Goal: Task Accomplishment & Management: Manage account settings

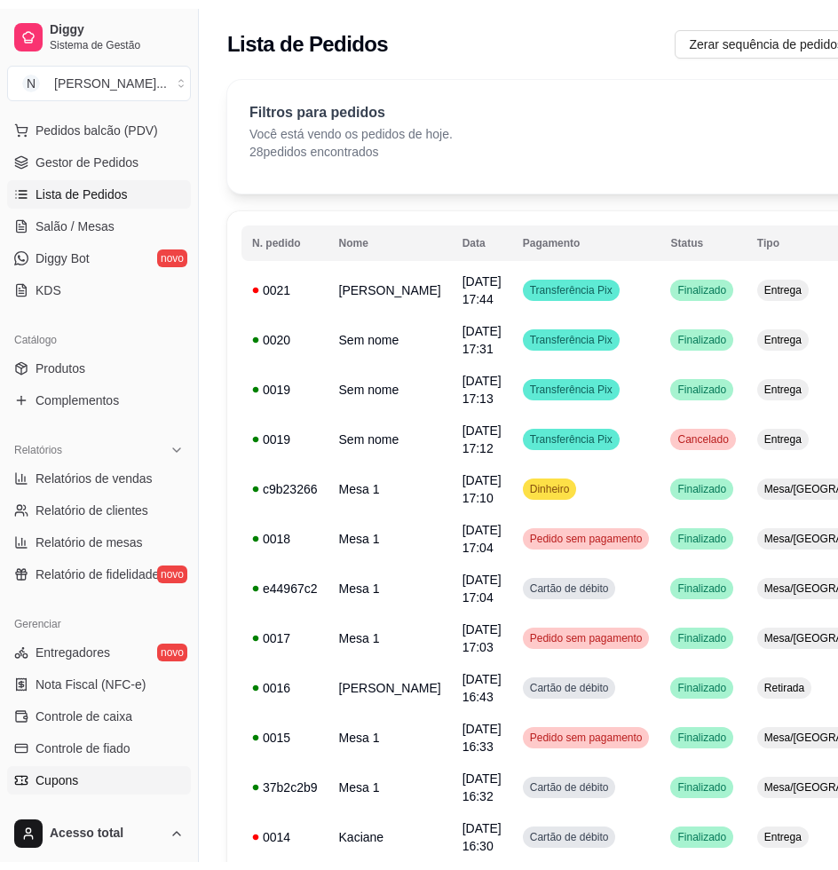
scroll to position [333, 0]
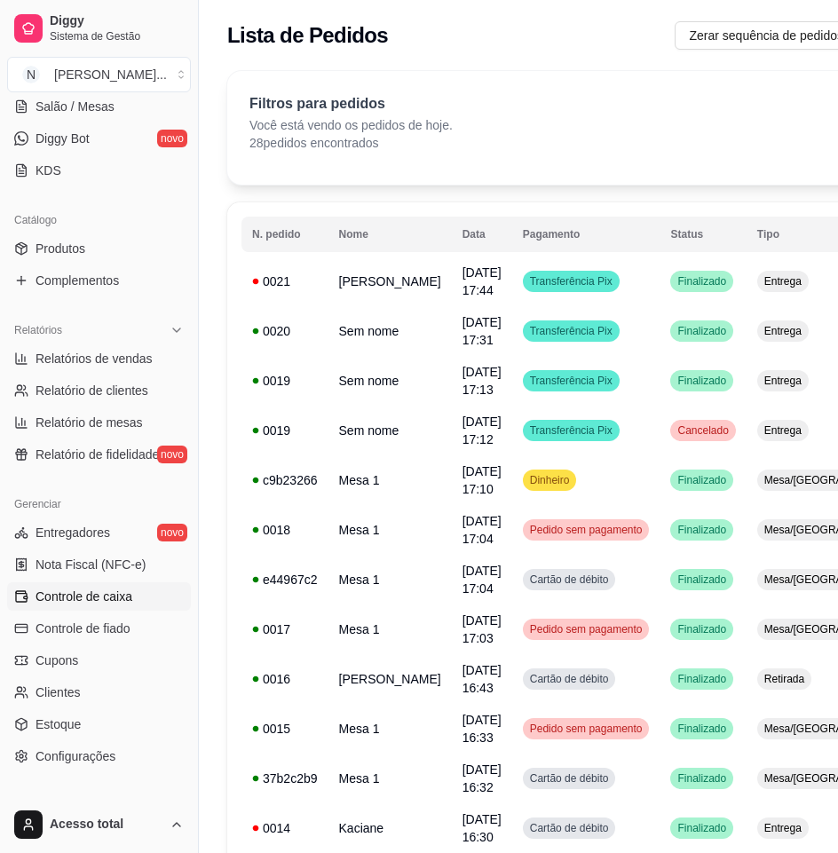
click at [114, 594] on span "Controle de caixa" at bounding box center [84, 597] width 97 height 18
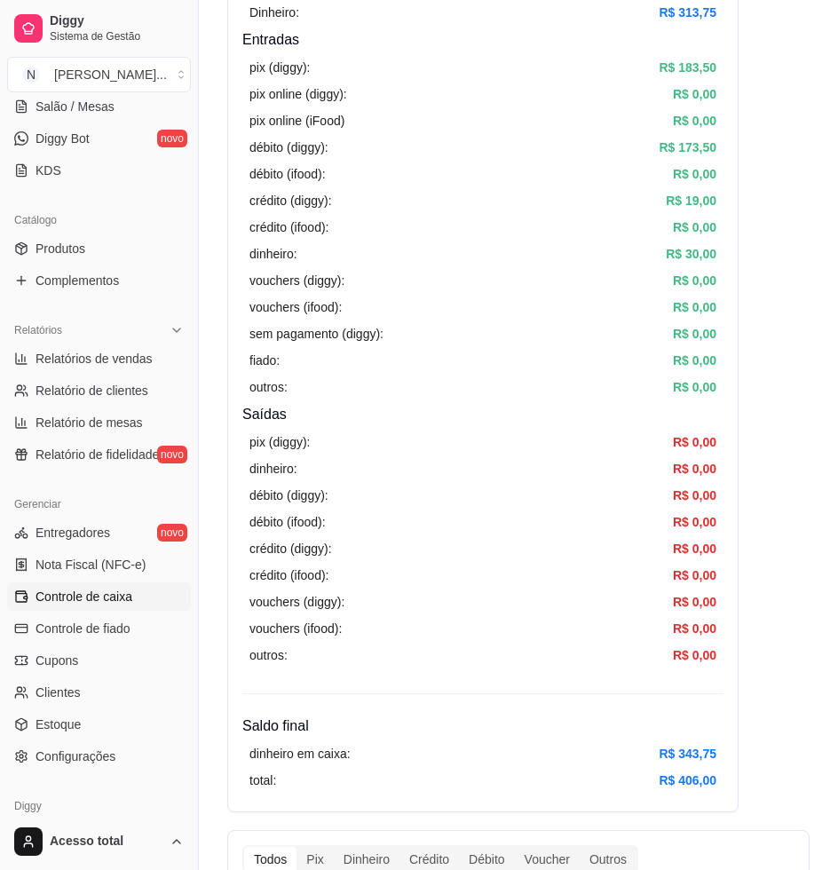
scroll to position [333, 0]
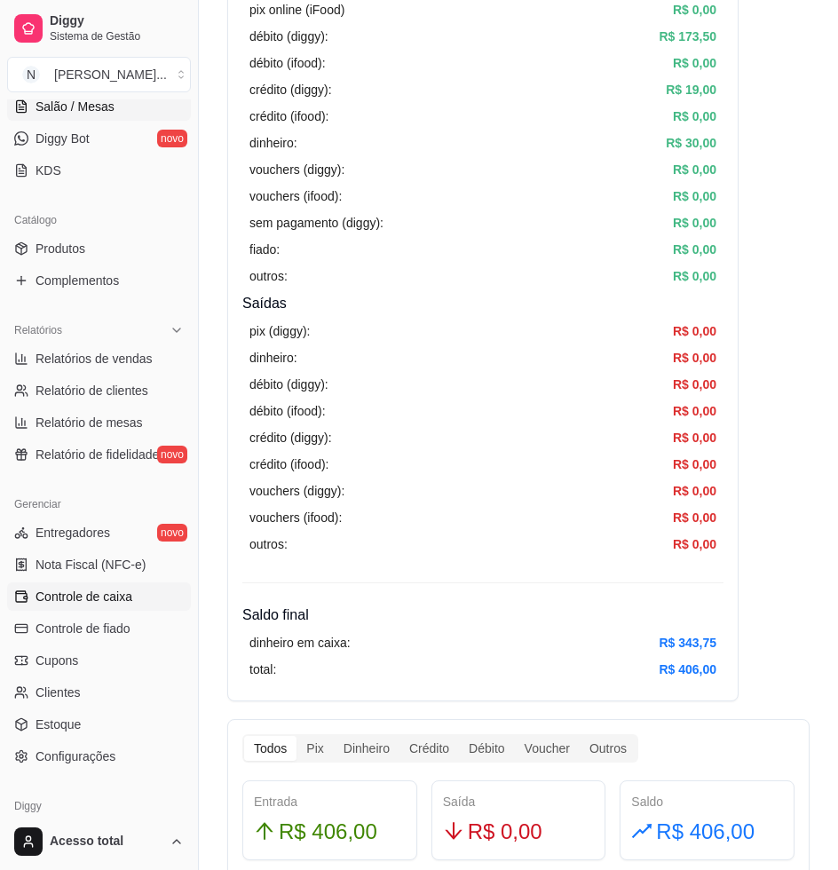
click at [75, 110] on span "Salão / Mesas" at bounding box center [75, 107] width 79 height 18
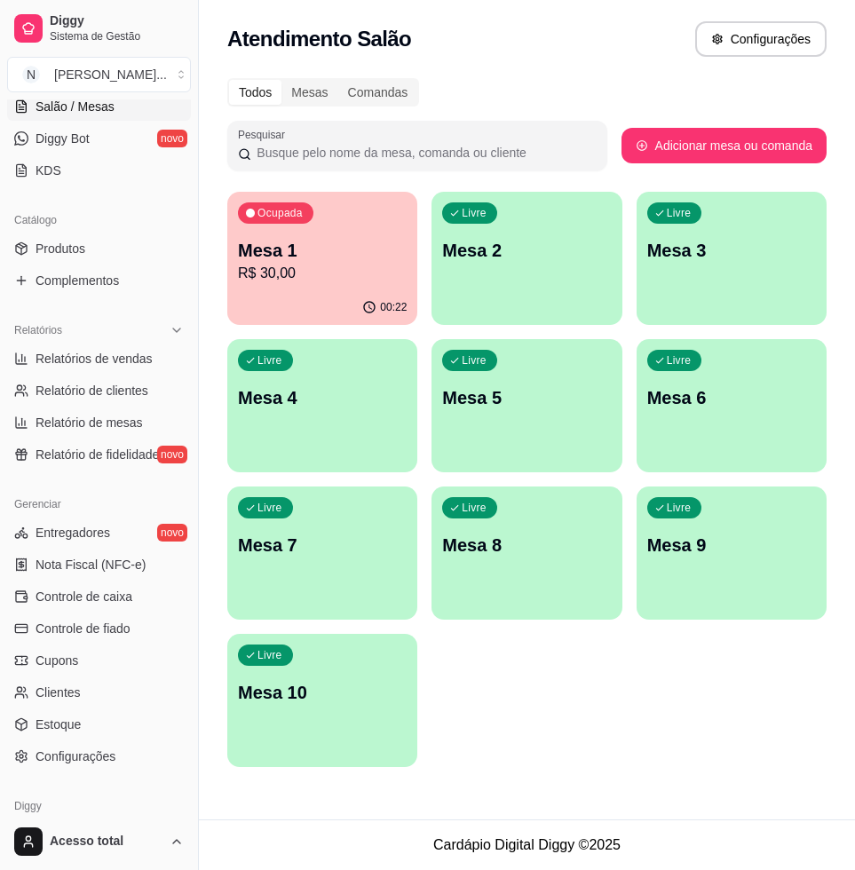
click at [381, 273] on p "R$ 30,00" at bounding box center [322, 273] width 169 height 21
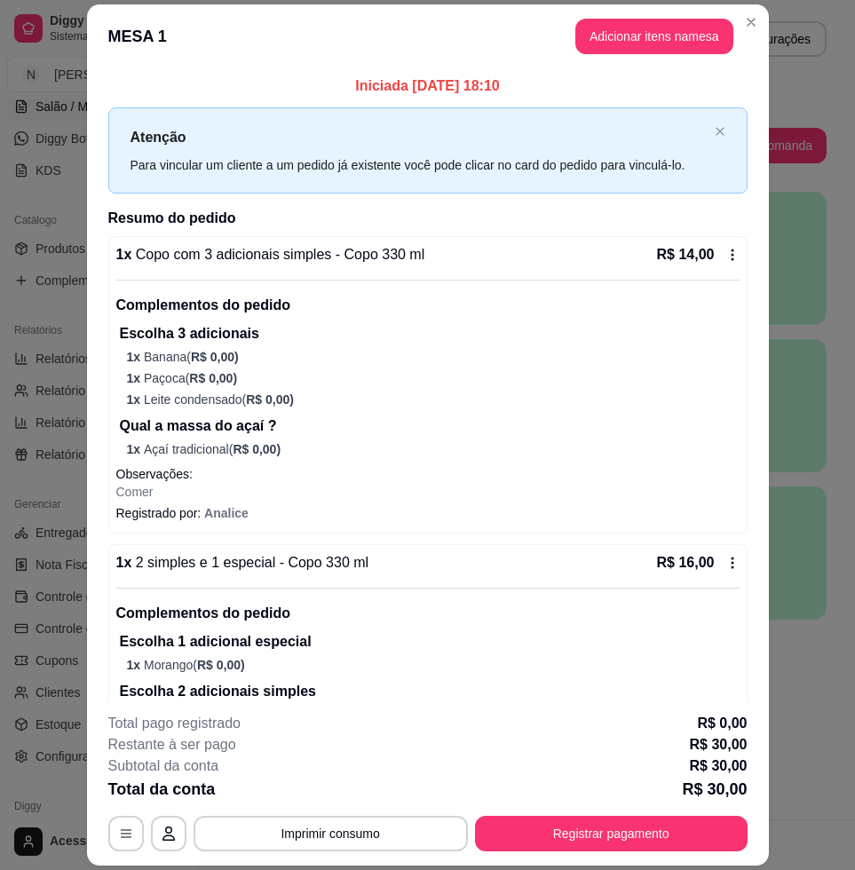
click at [652, 33] on button "Adicionar itens na mesa" at bounding box center [654, 37] width 158 height 36
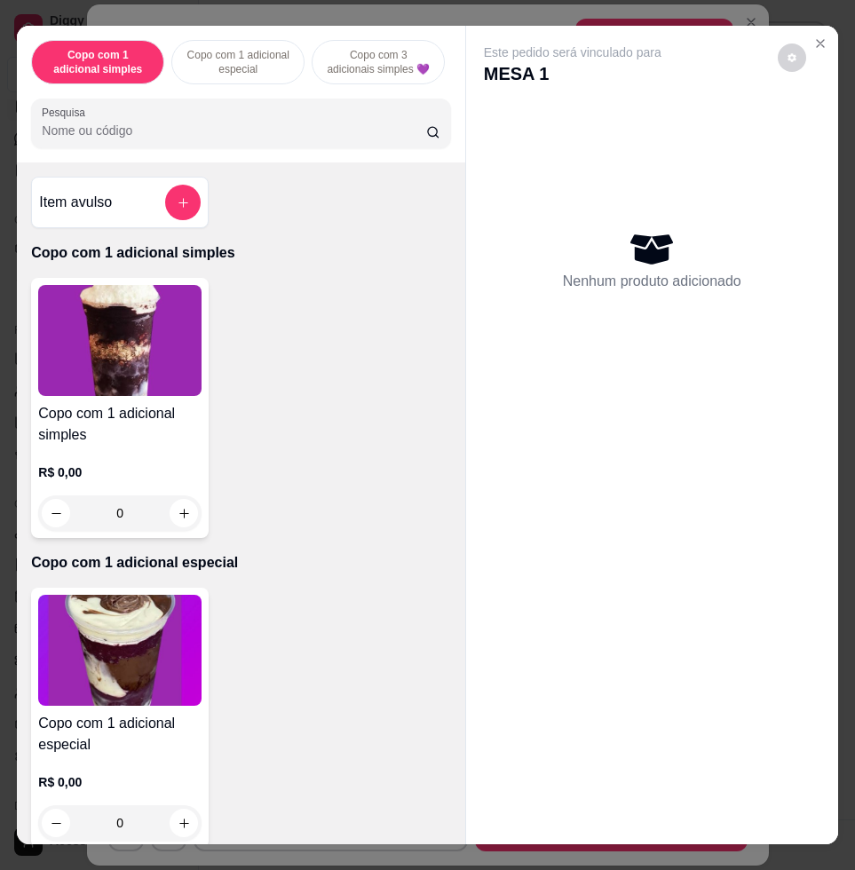
click at [302, 130] on input "Pesquisa" at bounding box center [234, 131] width 384 height 18
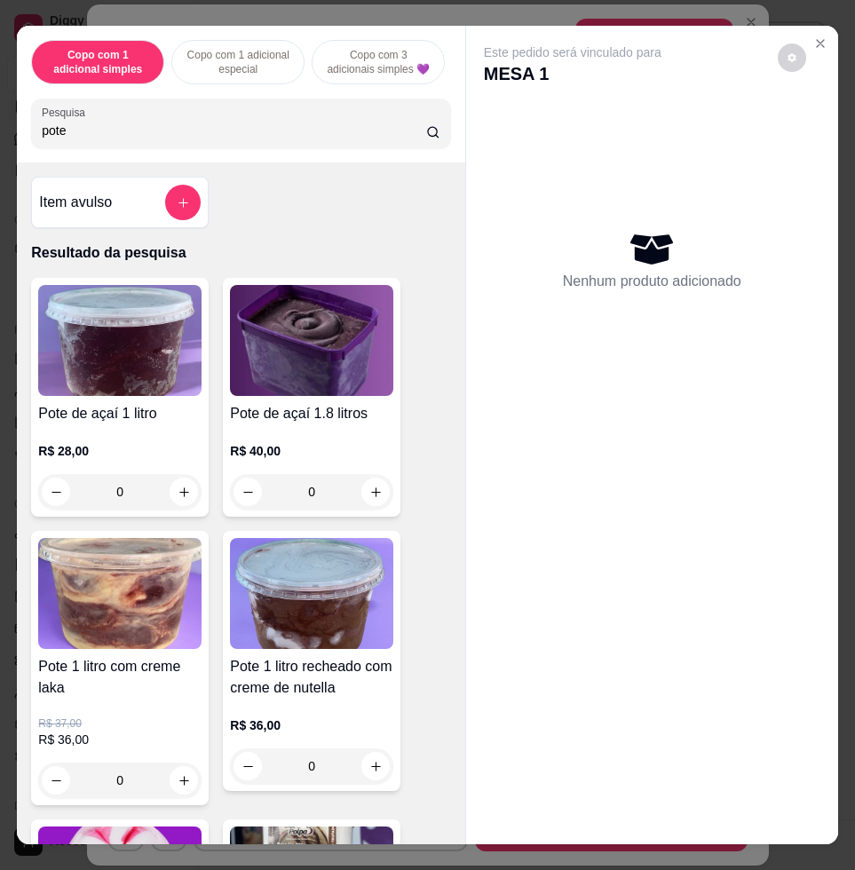
scroll to position [333, 0]
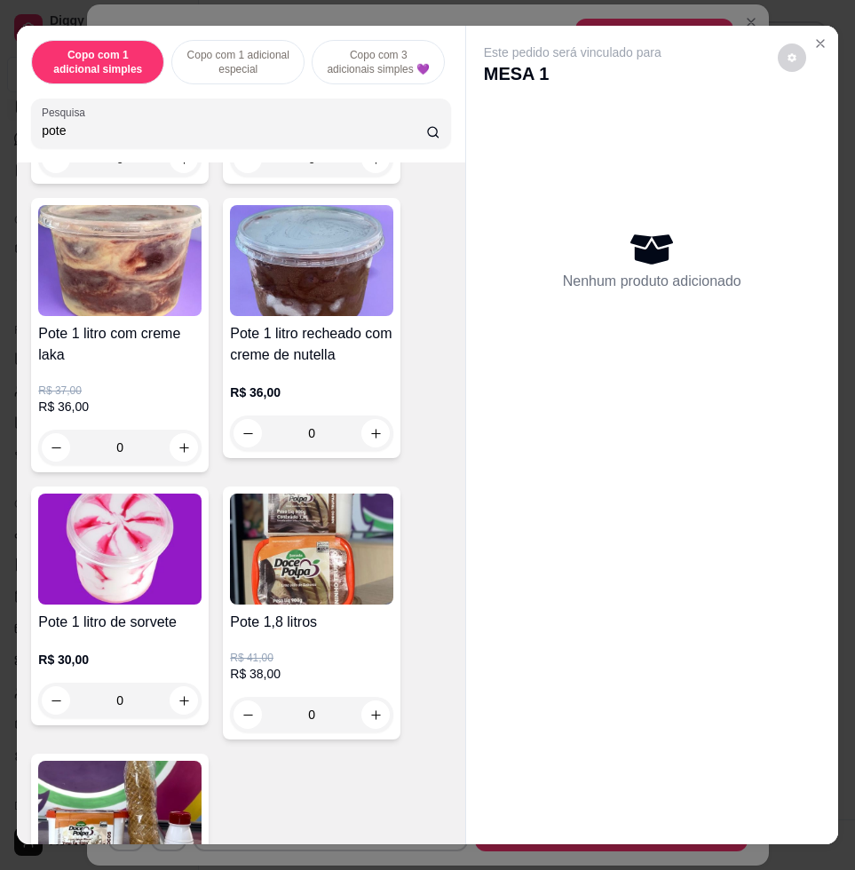
type input "pote"
click at [368, 720] on div "0" at bounding box center [311, 715] width 163 height 36
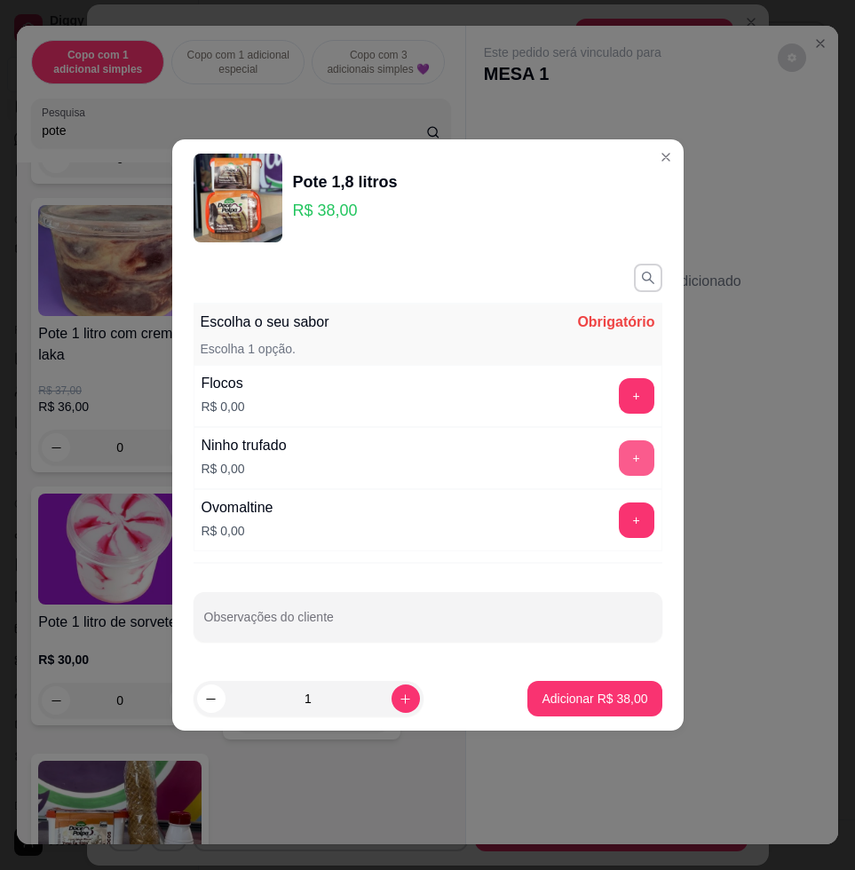
click at [635, 458] on button "+" at bounding box center [637, 458] width 36 height 36
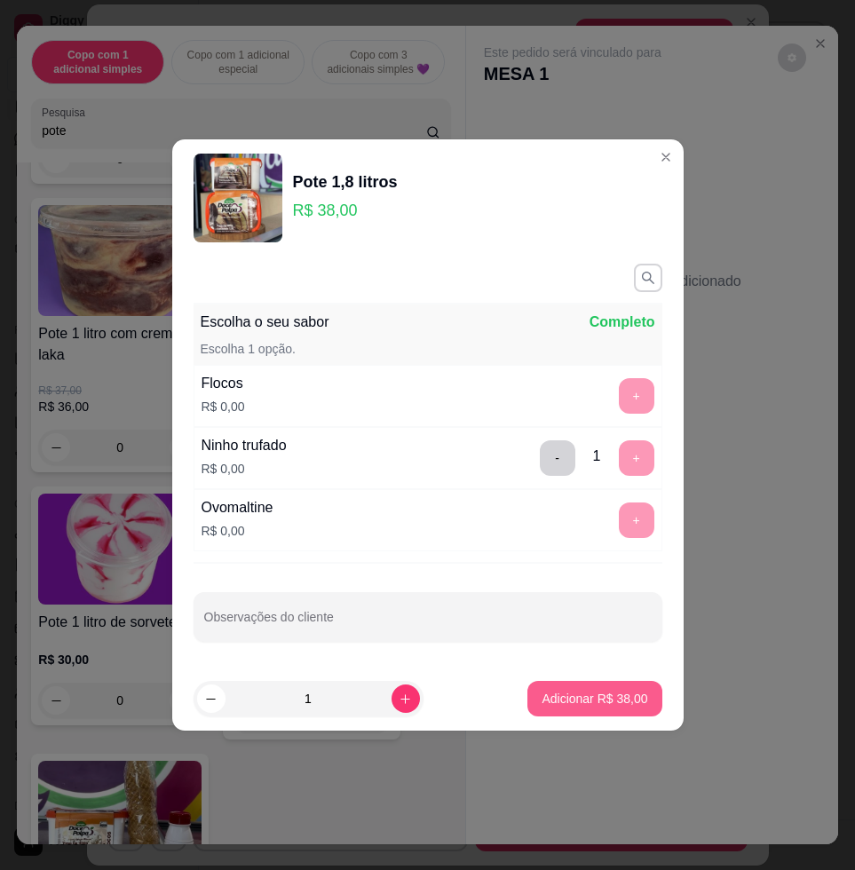
click at [574, 698] on p "Adicionar R$ 38,00" at bounding box center [594, 699] width 106 height 18
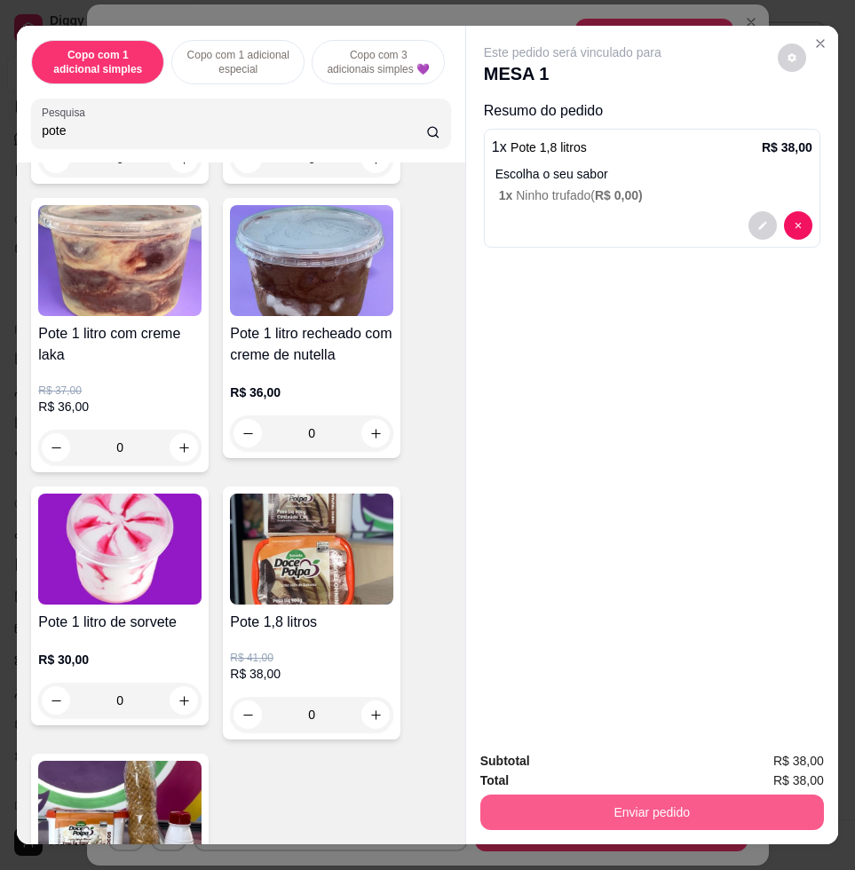
click at [666, 794] on button "Enviar pedido" at bounding box center [651, 812] width 343 height 36
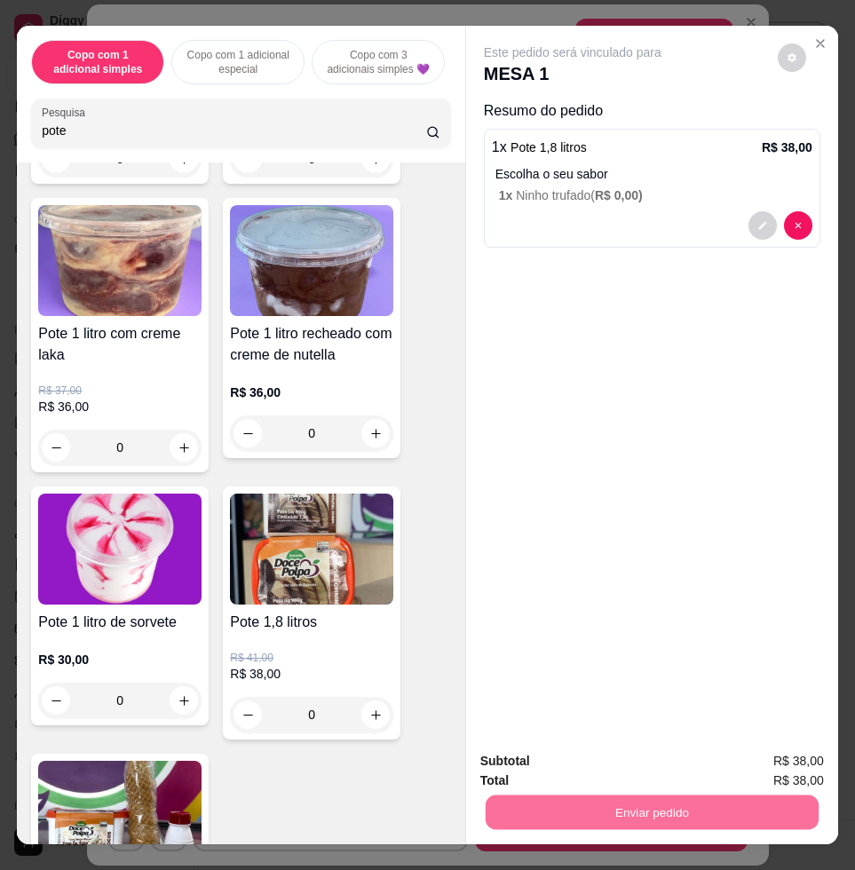
click at [762, 761] on button "Enviar pedido" at bounding box center [775, 760] width 100 height 34
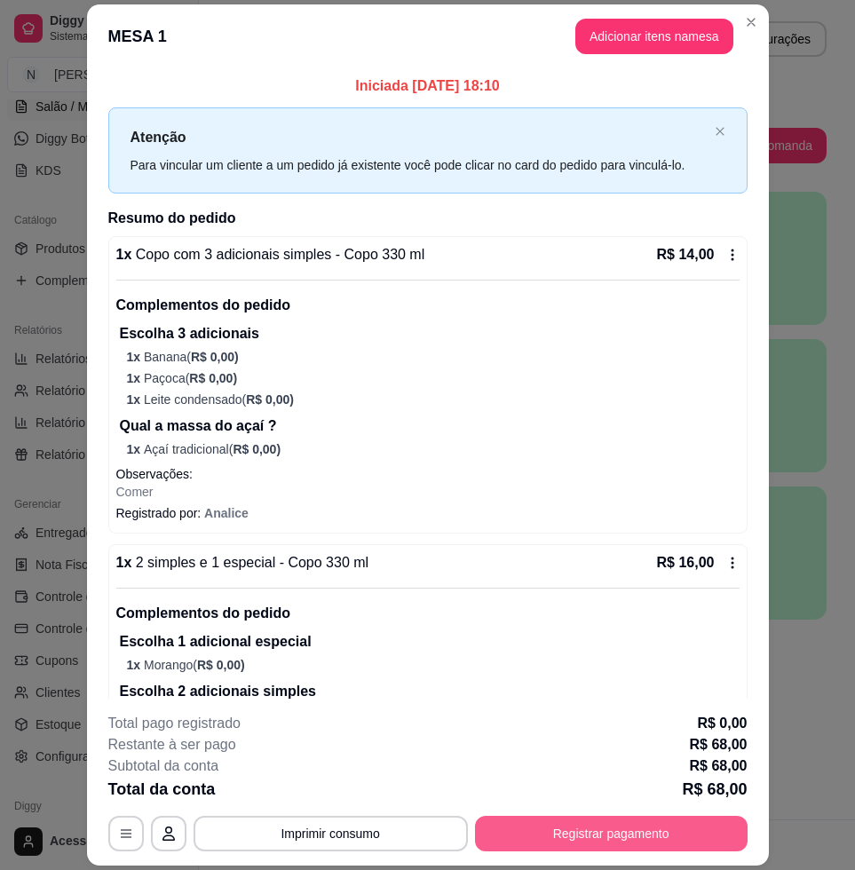
click at [613, 832] on button "Registrar pagamento" at bounding box center [611, 834] width 272 height 36
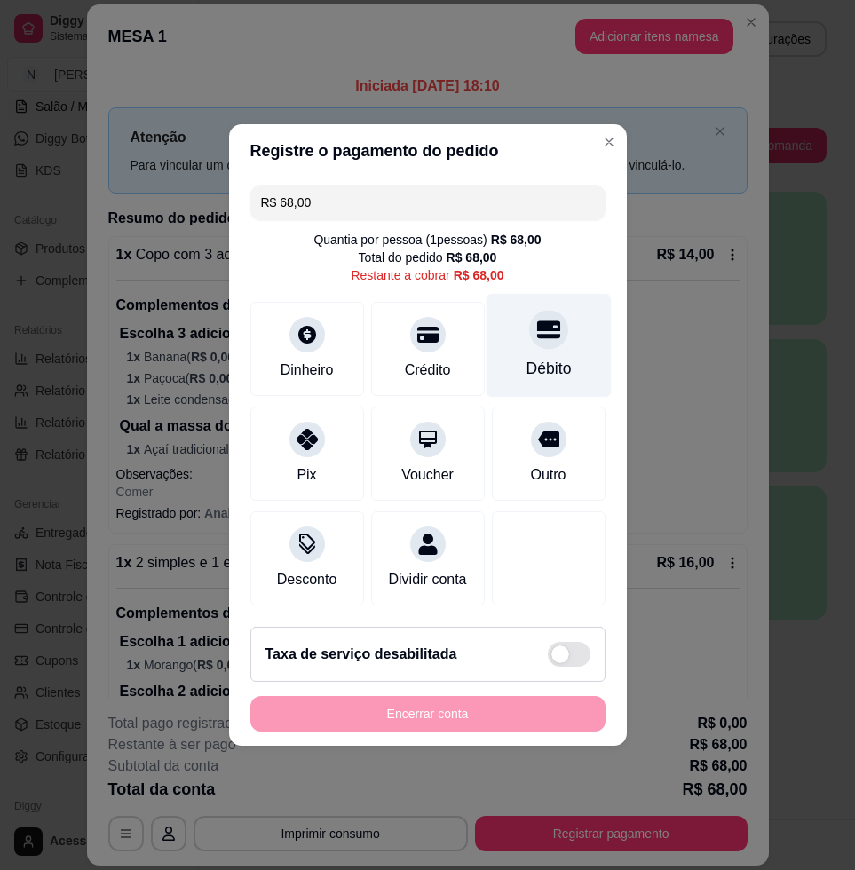
click at [538, 338] on div "Débito" at bounding box center [547, 346] width 125 height 104
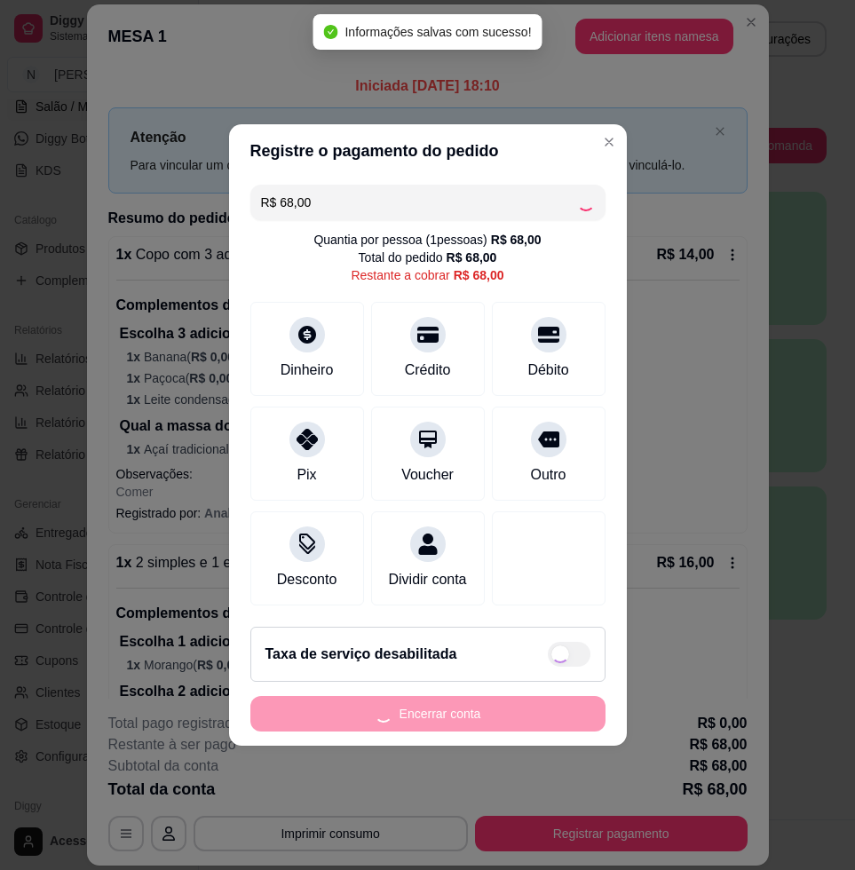
type input "R$ 0,00"
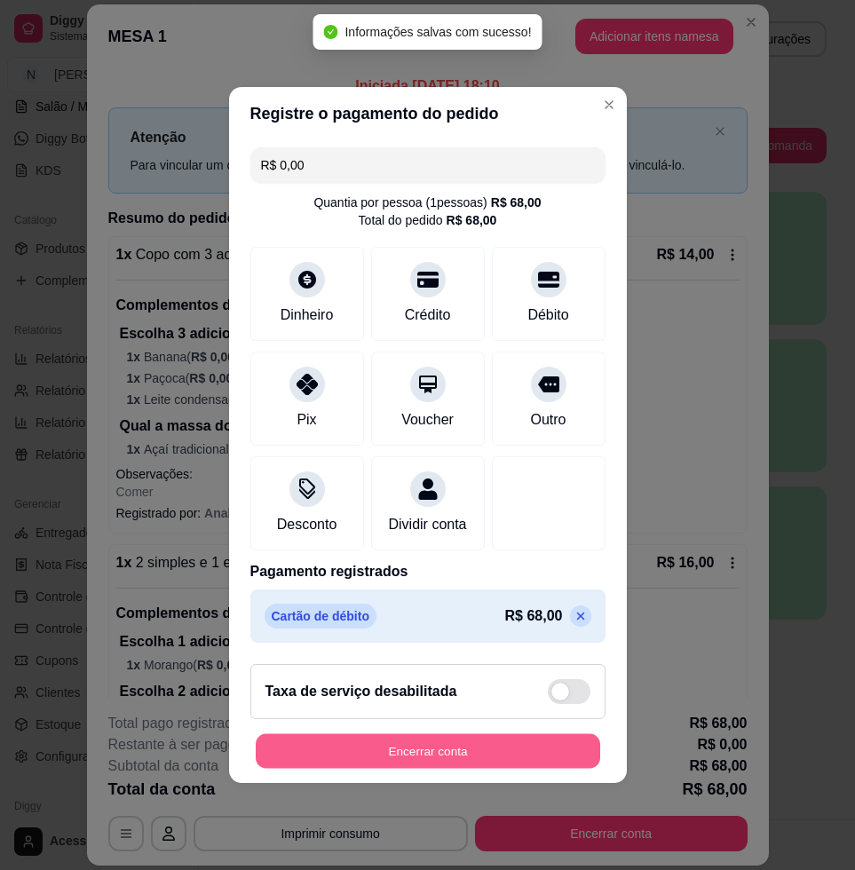
click at [436, 761] on button "Encerrar conta" at bounding box center [428, 751] width 344 height 35
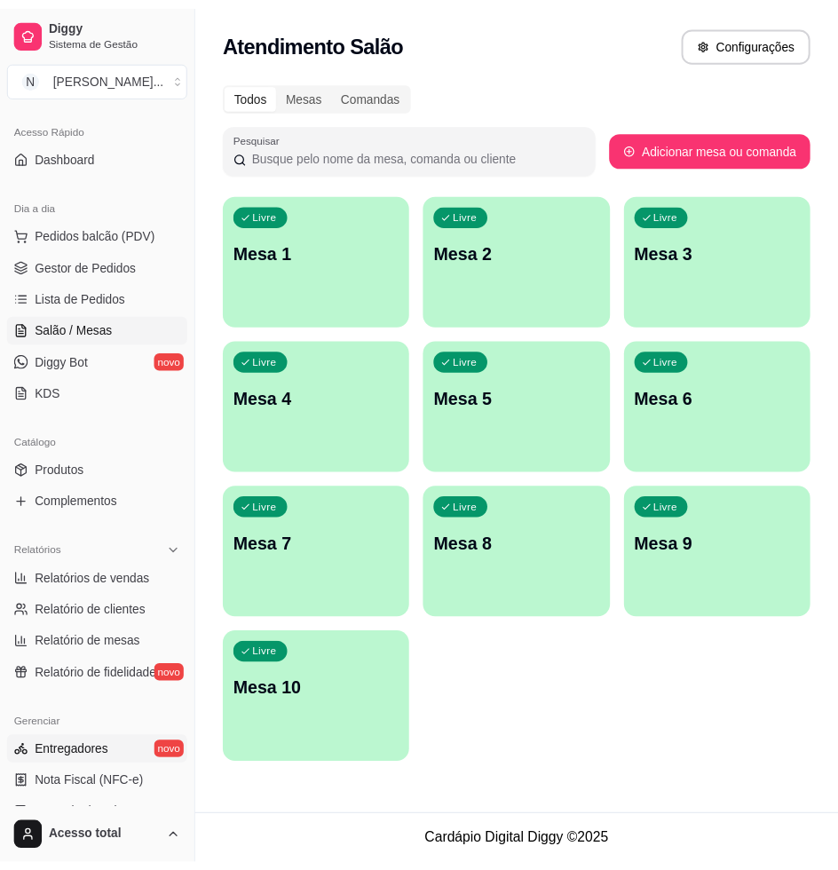
scroll to position [222, 0]
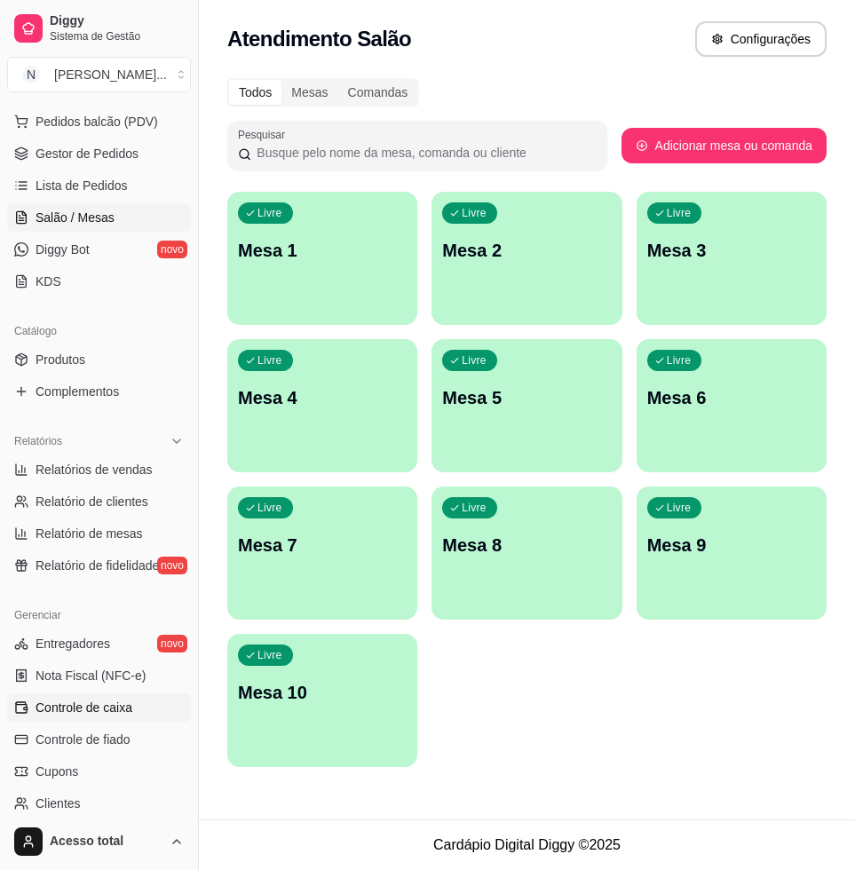
click at [99, 704] on span "Controle de caixa" at bounding box center [84, 707] width 97 height 18
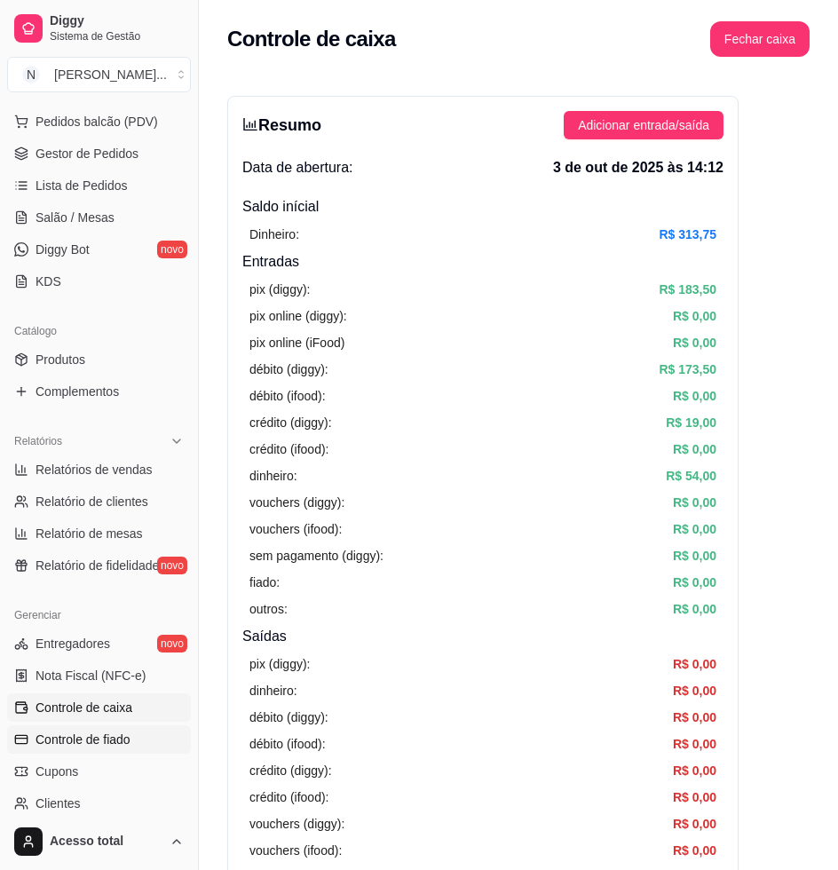
click at [100, 738] on span "Controle de fiado" at bounding box center [83, 739] width 95 height 18
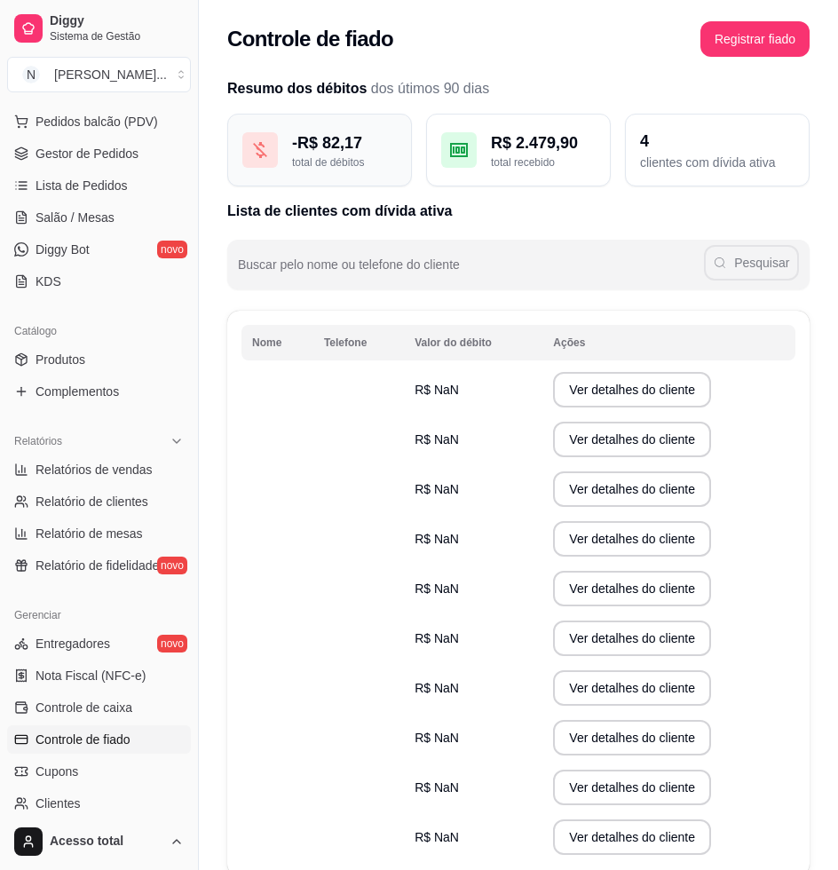
click at [346, 157] on div "total de débitos" at bounding box center [344, 162] width 105 height 14
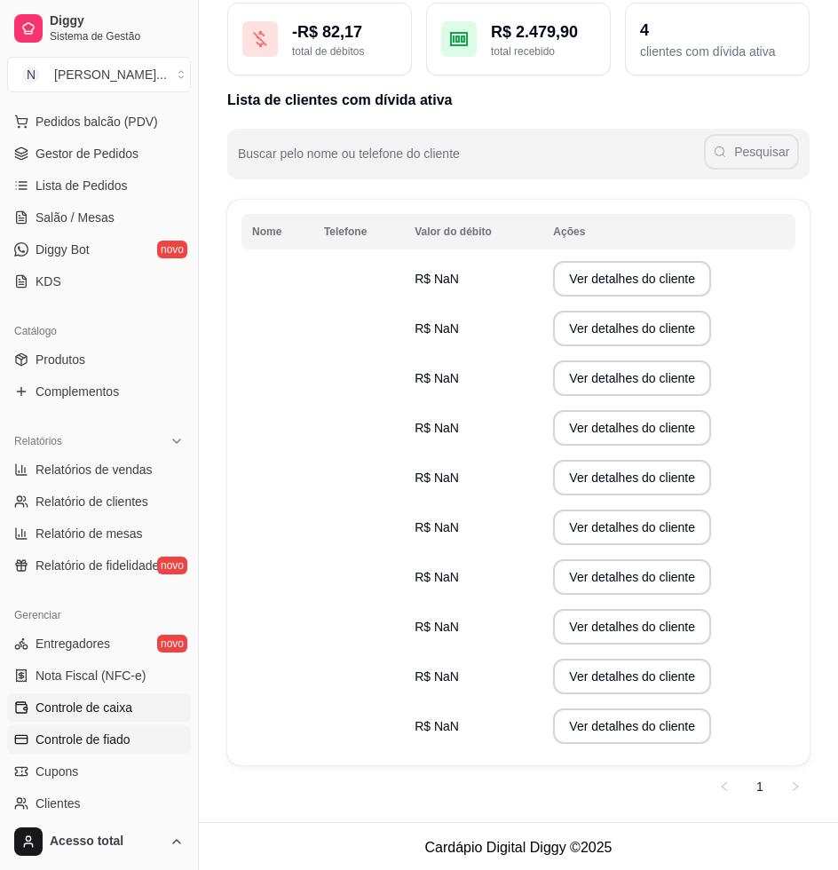
click at [114, 707] on span "Controle de caixa" at bounding box center [84, 707] width 97 height 18
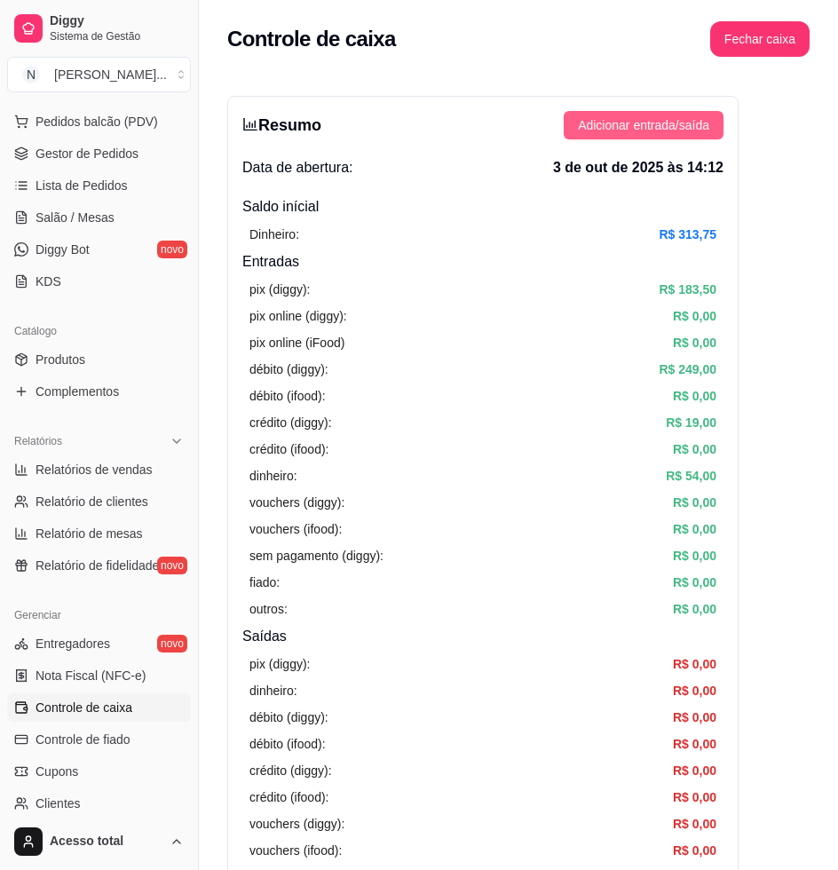
click at [643, 125] on span "Adicionar entrada/saída" at bounding box center [643, 125] width 131 height 20
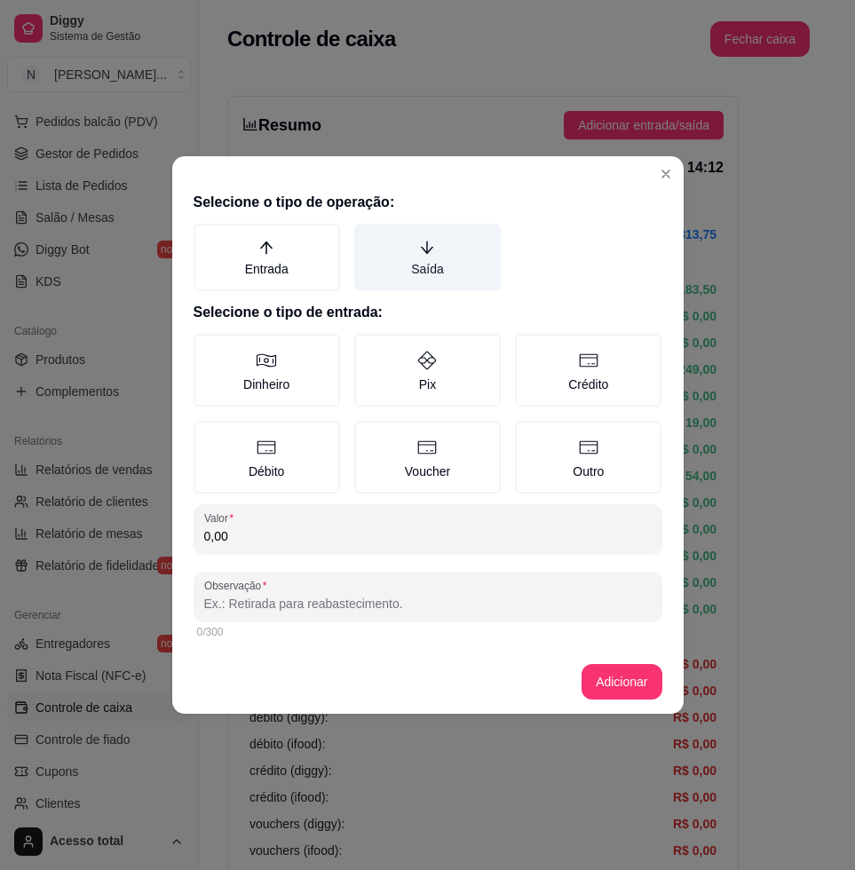
click at [422, 266] on label "Saída" at bounding box center [427, 257] width 146 height 67
click at [367, 237] on button "Saída" at bounding box center [360, 230] width 14 height 14
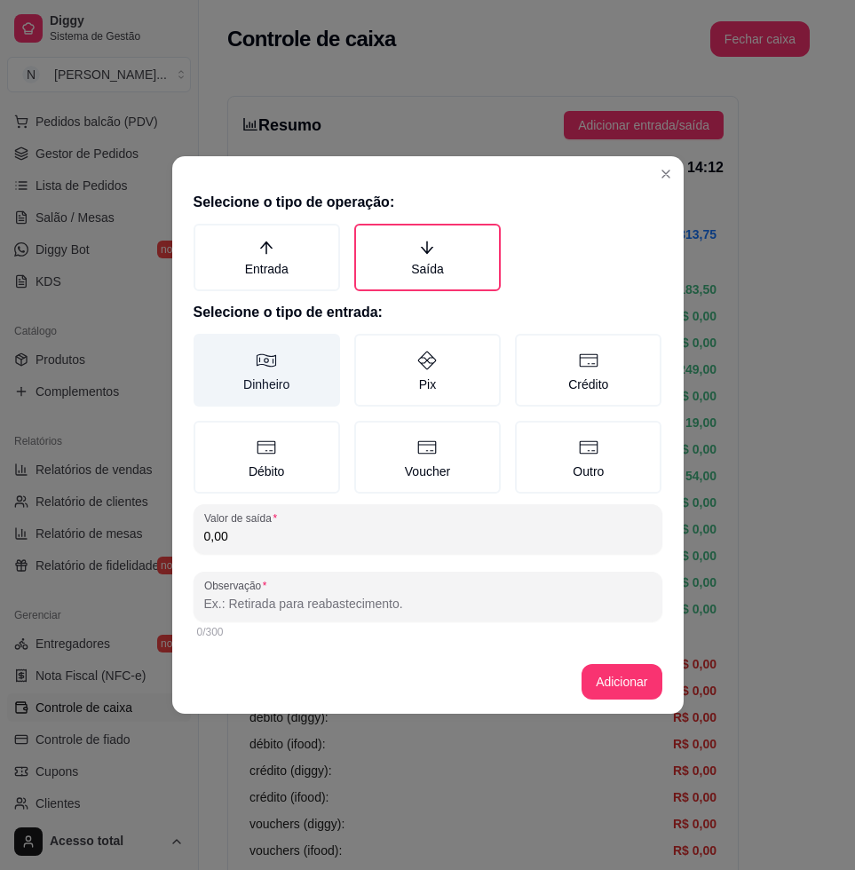
click at [314, 379] on label "Dinheiro" at bounding box center [266, 370] width 146 height 73
click at [207, 347] on button "Dinheiro" at bounding box center [200, 340] width 14 height 14
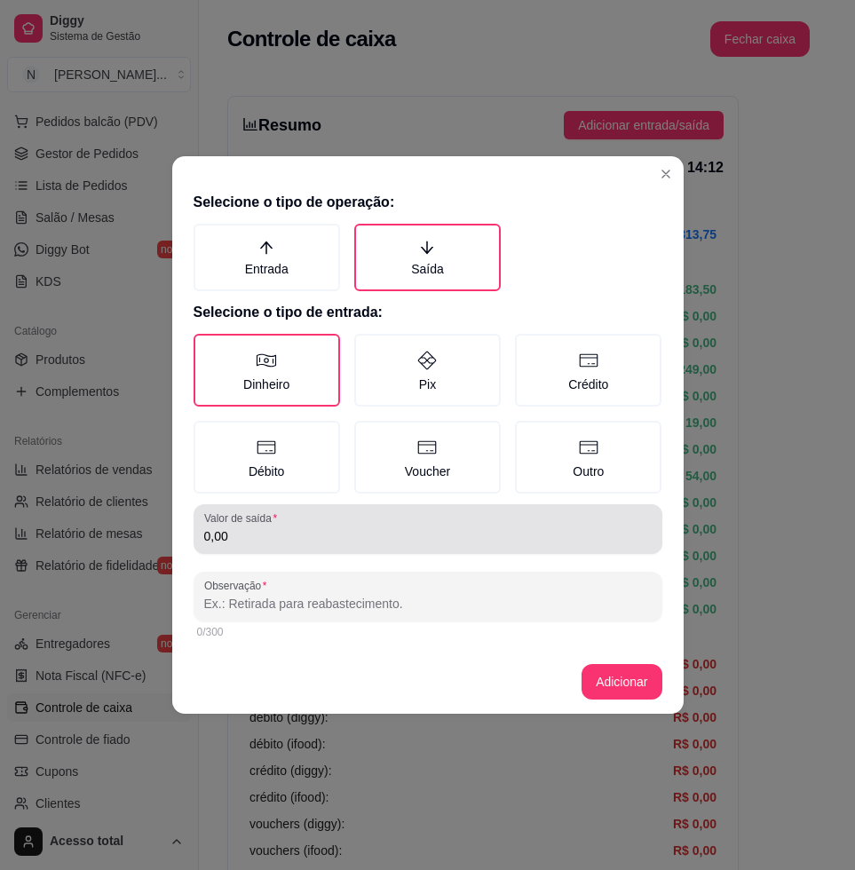
click at [320, 527] on input "0,00" at bounding box center [427, 536] width 447 height 18
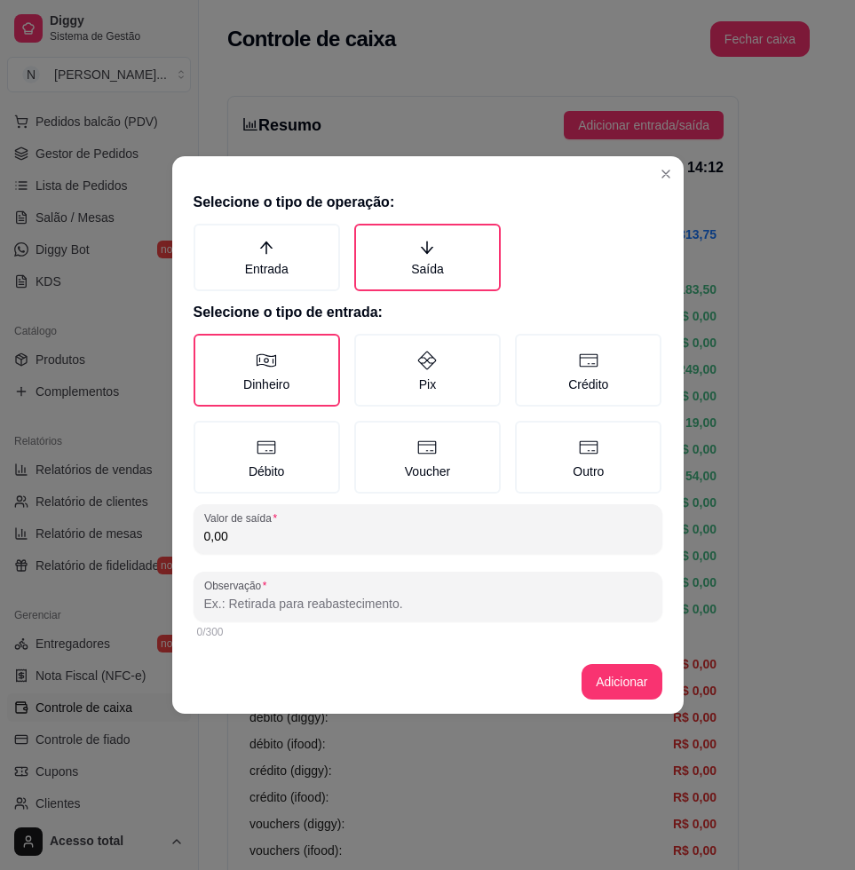
click at [320, 525] on div "0,00" at bounding box center [427, 529] width 447 height 36
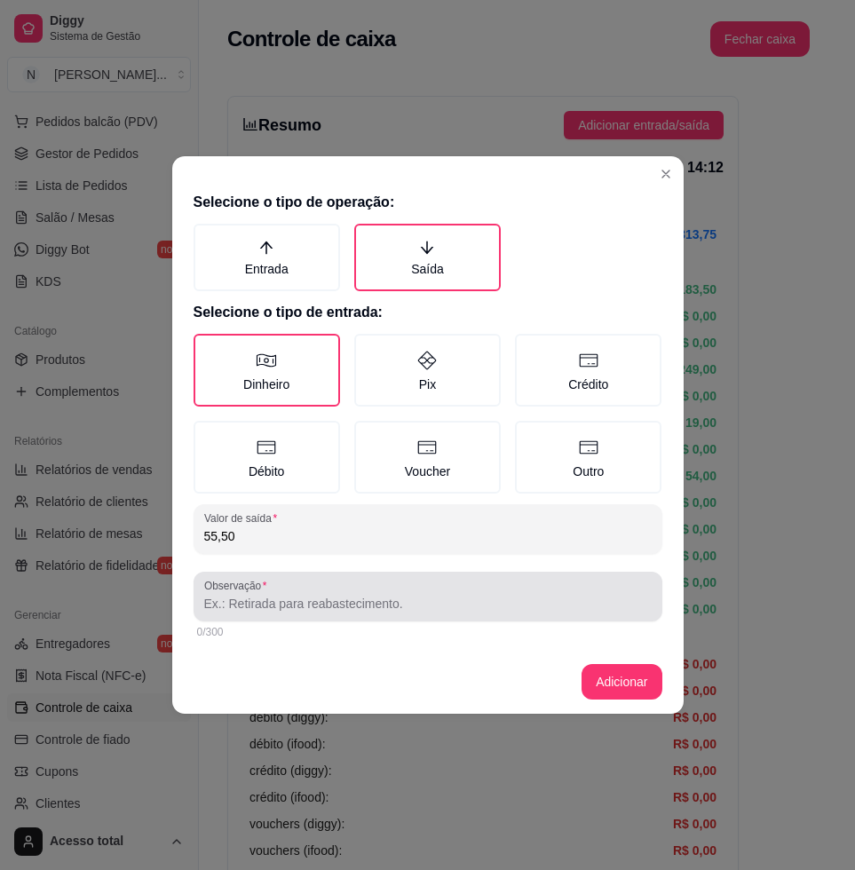
type input "55,50"
click at [306, 585] on div at bounding box center [427, 597] width 447 height 36
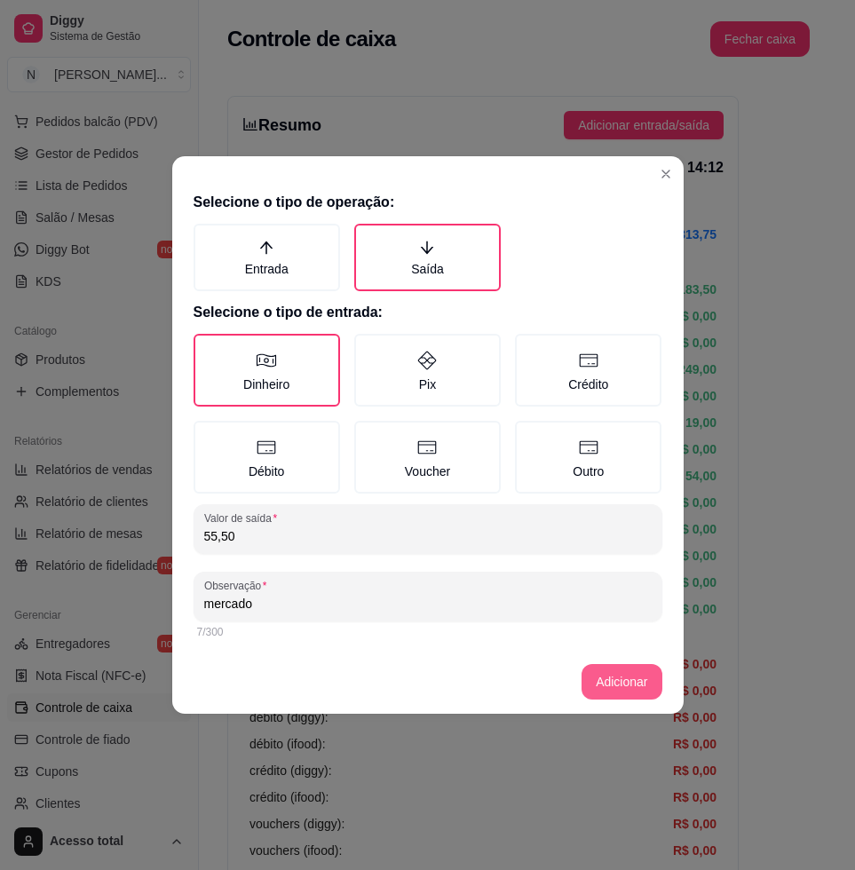
type input "mercado"
